Goal: Browse casually

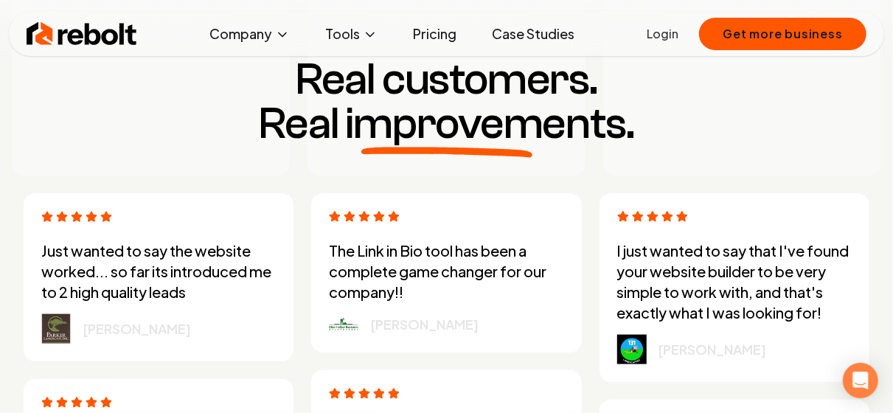
scroll to position [3004, 0]
